Goal: Task Accomplishment & Management: Manage account settings

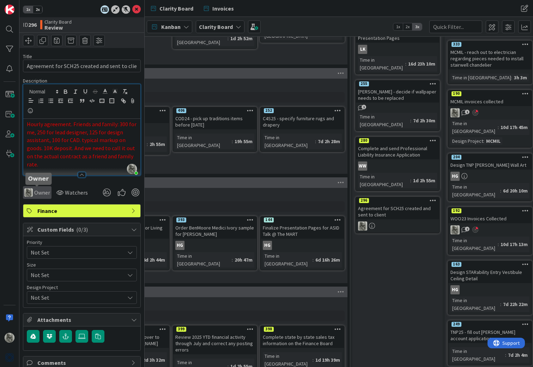
click at [38, 192] on span "Owner" at bounding box center [42, 192] width 16 height 8
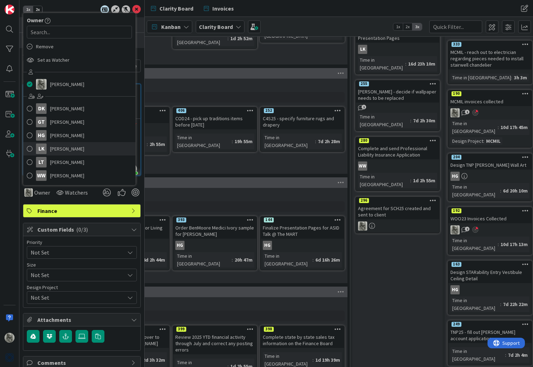
click at [53, 150] on span "[PERSON_NAME]" at bounding box center [67, 149] width 34 height 11
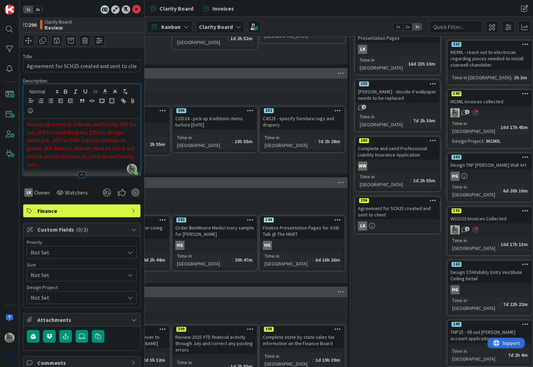
click at [26, 124] on div "Hourly agreement. Friends and family: 300 for me, 250 for lead designer, 125 fo…" at bounding box center [81, 147] width 117 height 56
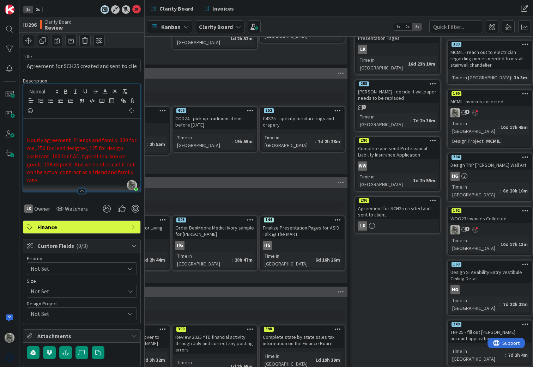
type textarea "x"
drag, startPoint x: 83, startPoint y: 126, endPoint x: -5, endPoint y: 122, distance: 87.6
click at [0, 122] on html "1x 2x ID 296 Clarity Board Review Title 46 / 128 Agreement for SCH25 created an…" at bounding box center [266, 183] width 533 height 367
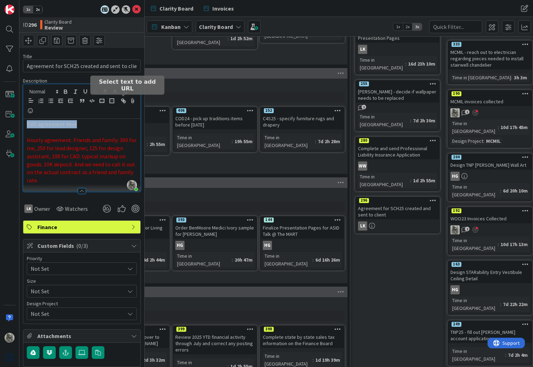
click at [122, 100] on icon "button" at bounding box center [123, 101] width 6 height 6
paste input "[URL][DOMAIN_NAME]"
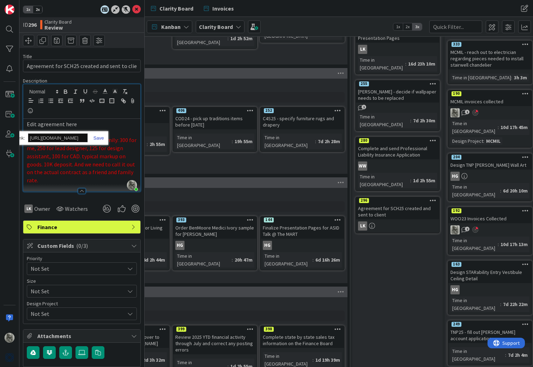
type input "[URL][DOMAIN_NAME]"
click at [101, 137] on link at bounding box center [96, 137] width 16 height 5
click at [99, 132] on p at bounding box center [82, 132] width 110 height 8
click at [31, 148] on span "Hourly agreement. Friends and family: 300 for me, 250 for lead designer, 125 fo…" at bounding box center [82, 159] width 111 height 47
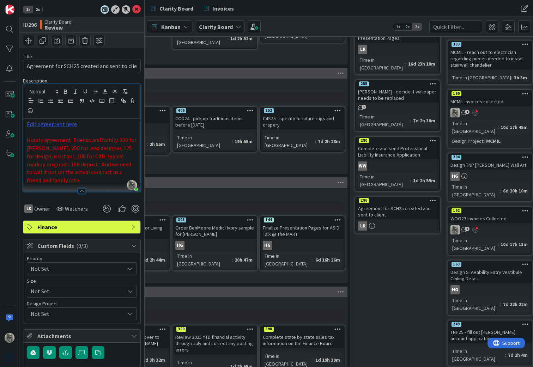
click at [88, 159] on span "Hourly agreement. Friends and family: 300 for [PERSON_NAME], 250 for lead desig…" at bounding box center [82, 159] width 111 height 47
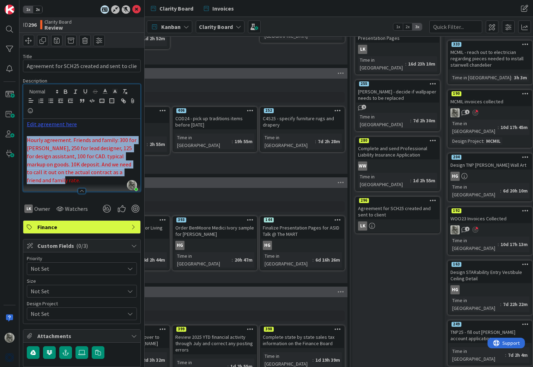
drag, startPoint x: 28, startPoint y: 141, endPoint x: 81, endPoint y: 177, distance: 64.3
click at [81, 177] on p "Hourly agreement. Friends and family: 300 for [PERSON_NAME], 250 for lead desig…" at bounding box center [82, 160] width 110 height 48
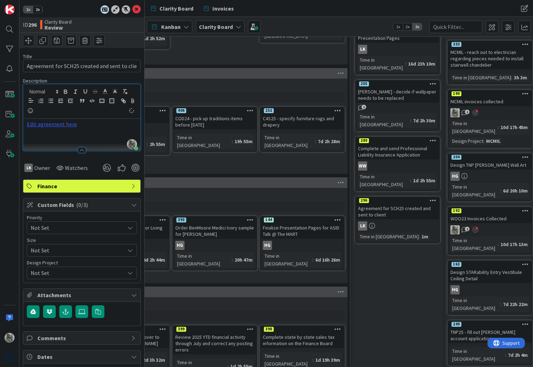
type textarea "x"
click at [193, 88] on div "[PERSON_NAME]" at bounding box center [215, 84] width 260 height 7
click at [135, 9] on icon at bounding box center [136, 9] width 8 height 8
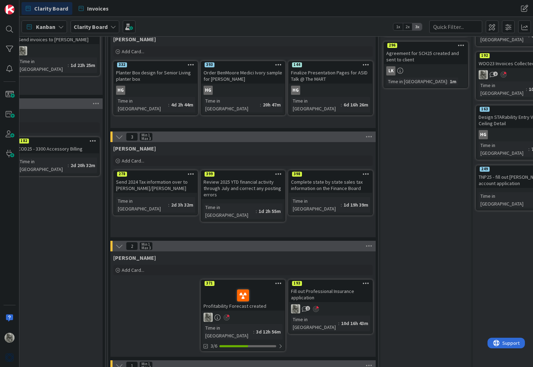
scroll to position [377, 204]
